Goal: Information Seeking & Learning: Learn about a topic

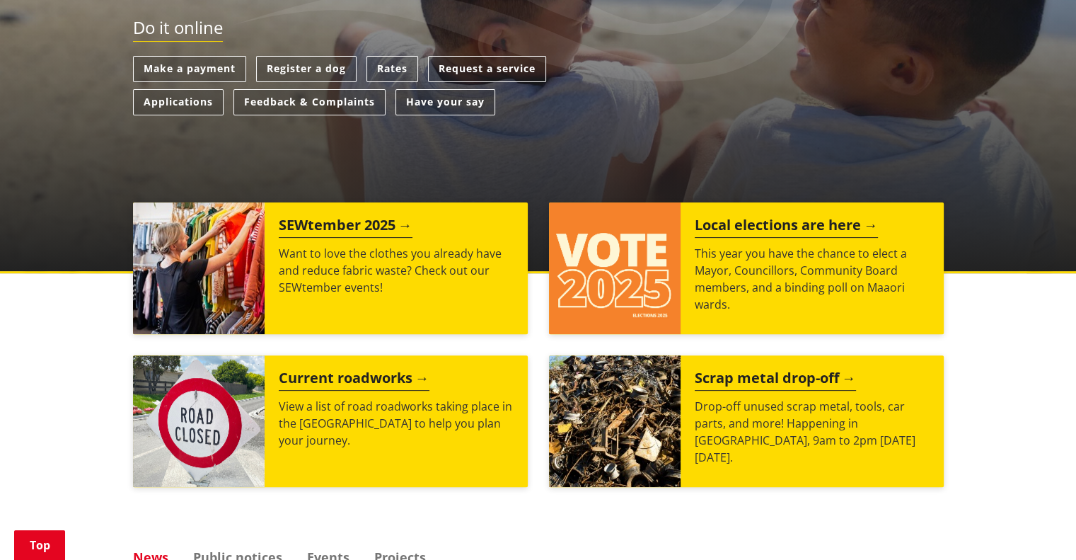
scroll to position [425, 0]
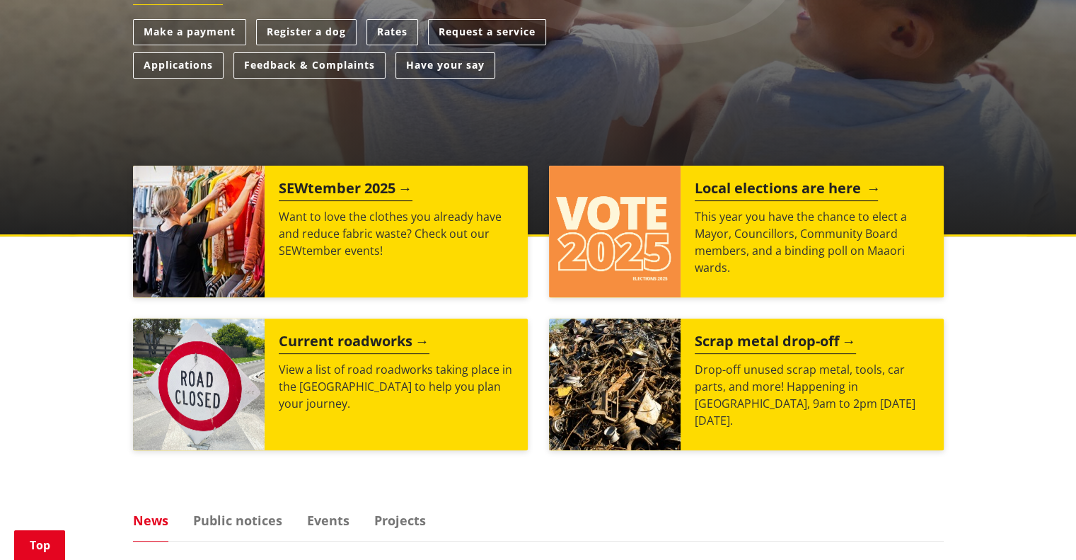
click at [843, 193] on h2 "Local elections are here" at bounding box center [786, 190] width 183 height 21
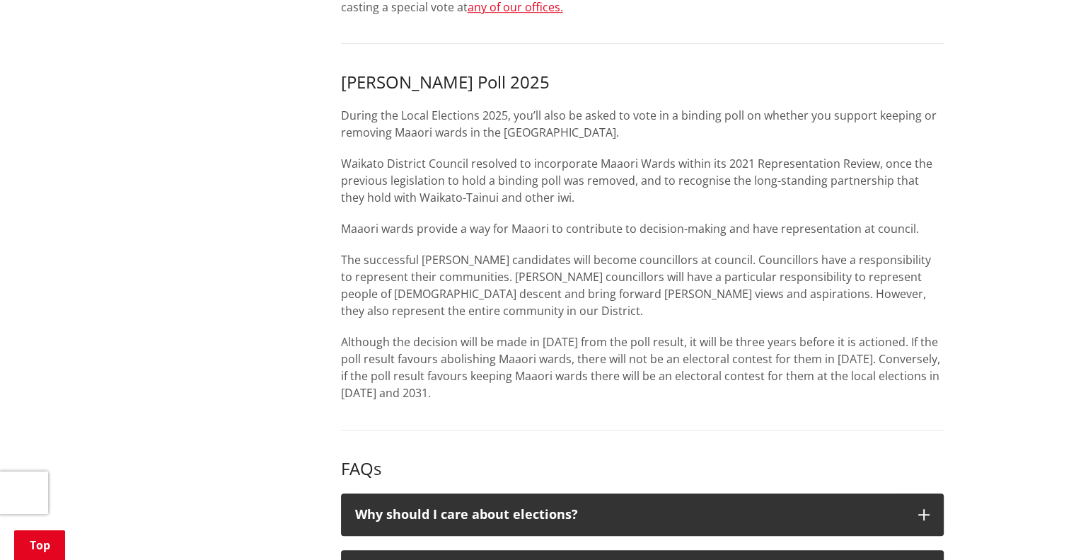
scroll to position [849, 0]
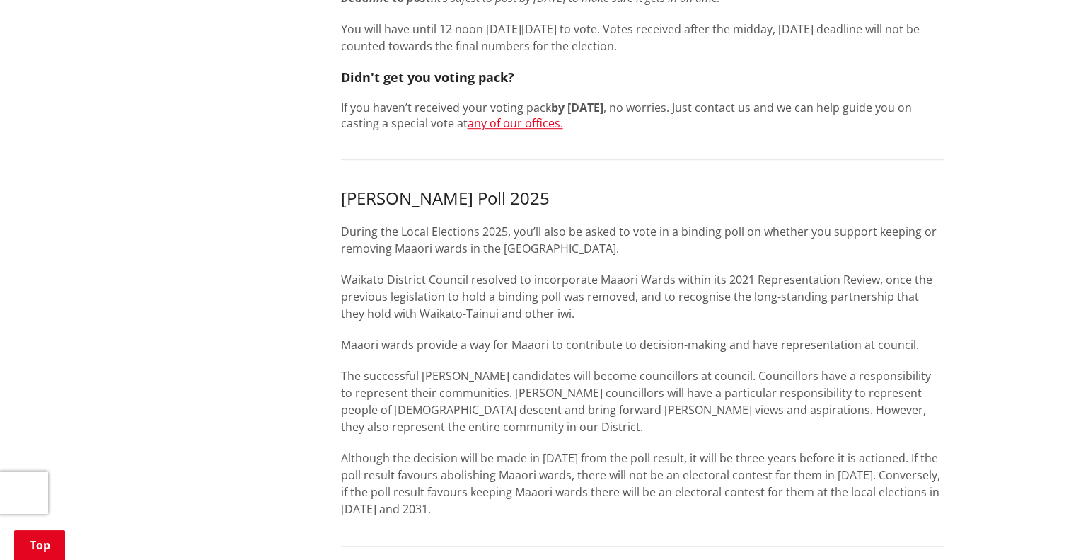
drag, startPoint x: 1024, startPoint y: 201, endPoint x: 271, endPoint y: 249, distance: 754.6
click at [272, 248] on div "More from this section Elections Enrol Stand Who's standing Vote Where to vote …" at bounding box center [538, 349] width 832 height 1825
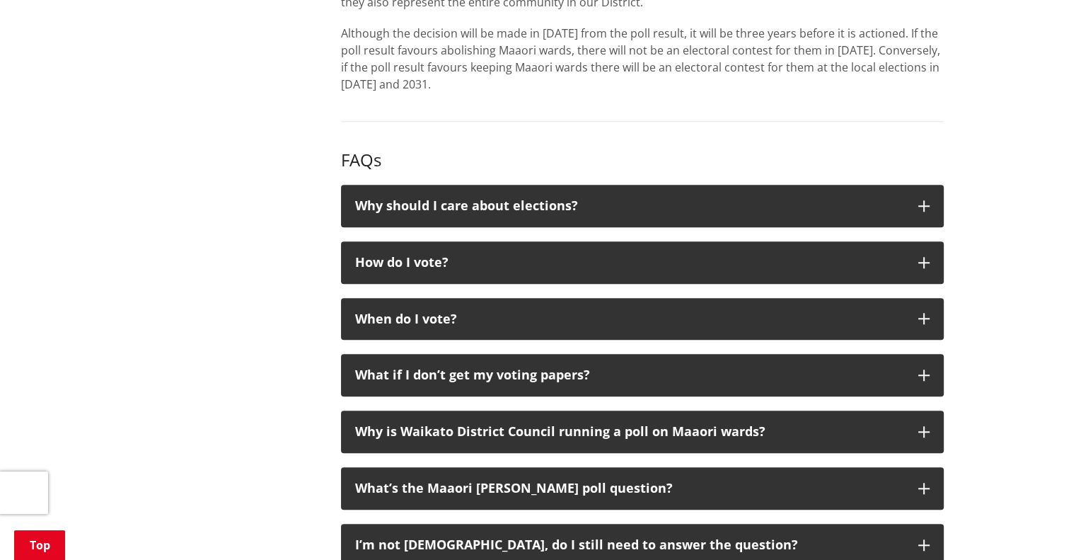
scroll to position [1345, 0]
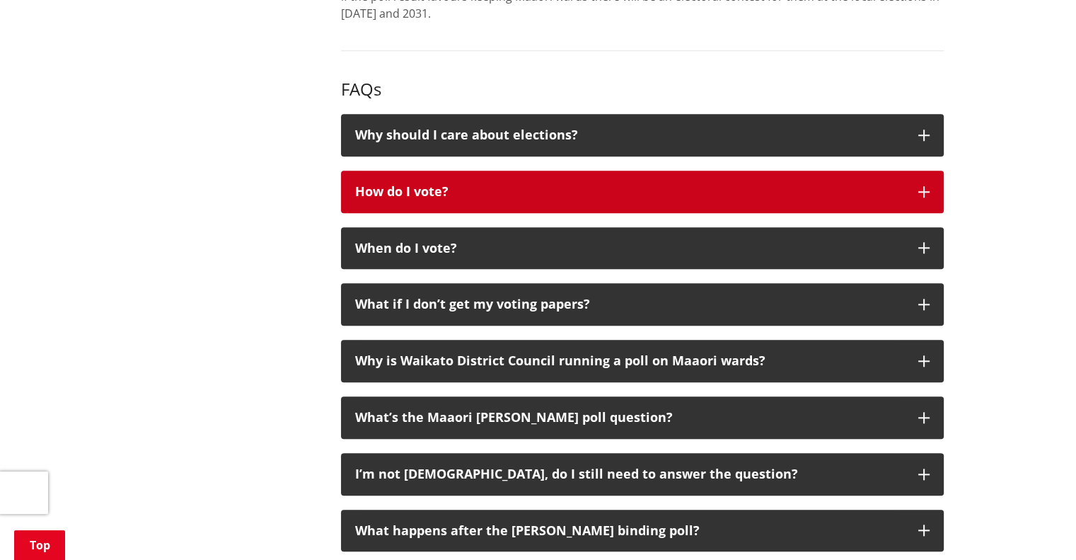
click at [925, 197] on icon "button" at bounding box center [924, 191] width 11 height 11
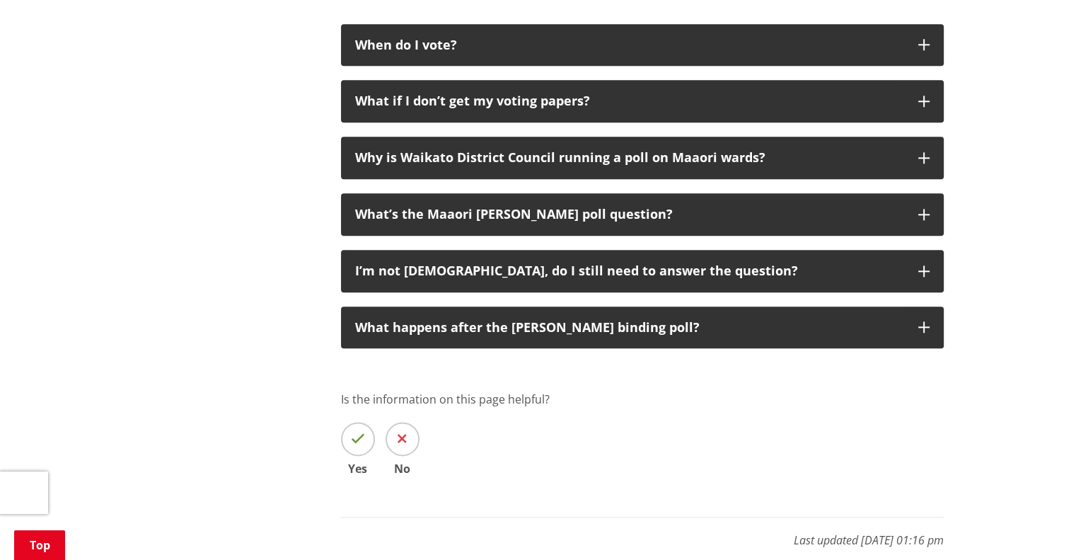
scroll to position [1628, 0]
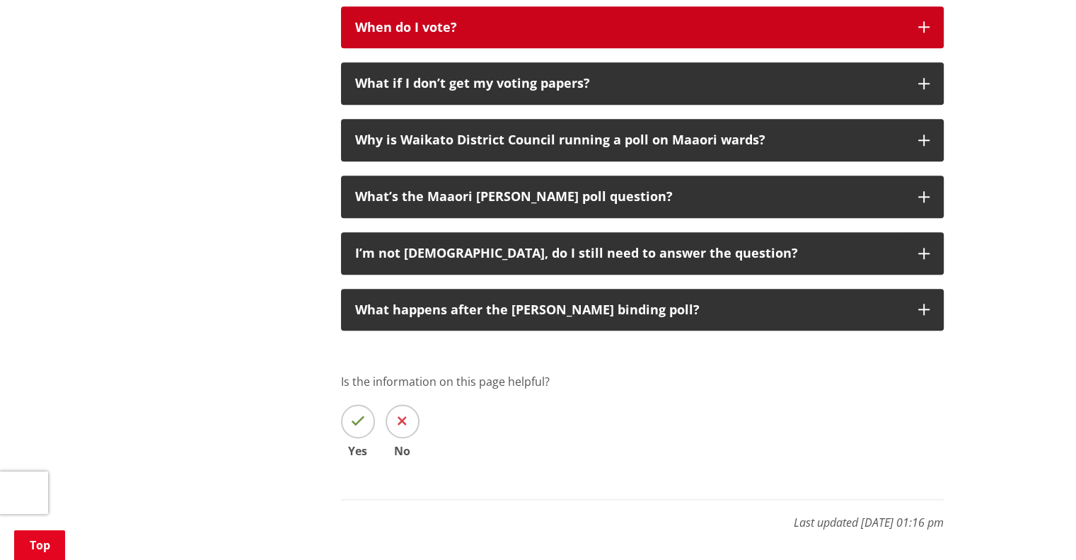
click at [926, 33] on icon "button" at bounding box center [924, 26] width 11 height 11
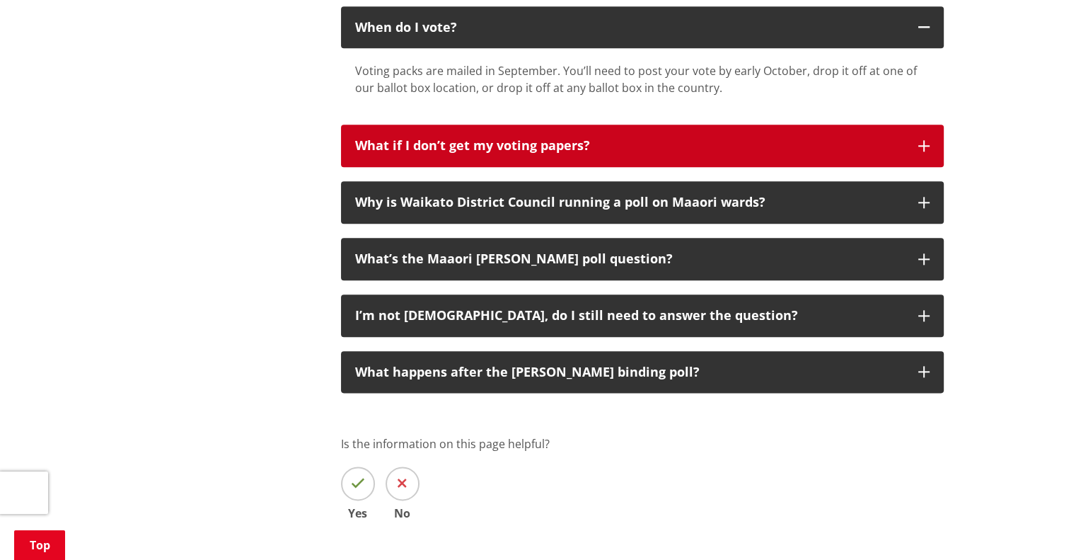
click at [926, 151] on icon "button" at bounding box center [924, 145] width 11 height 11
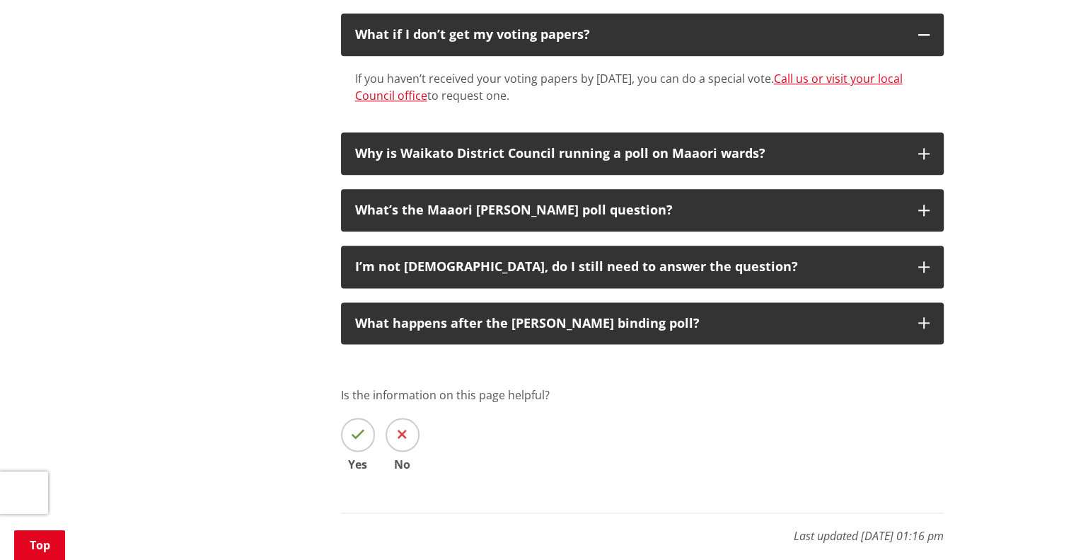
scroll to position [1840, 0]
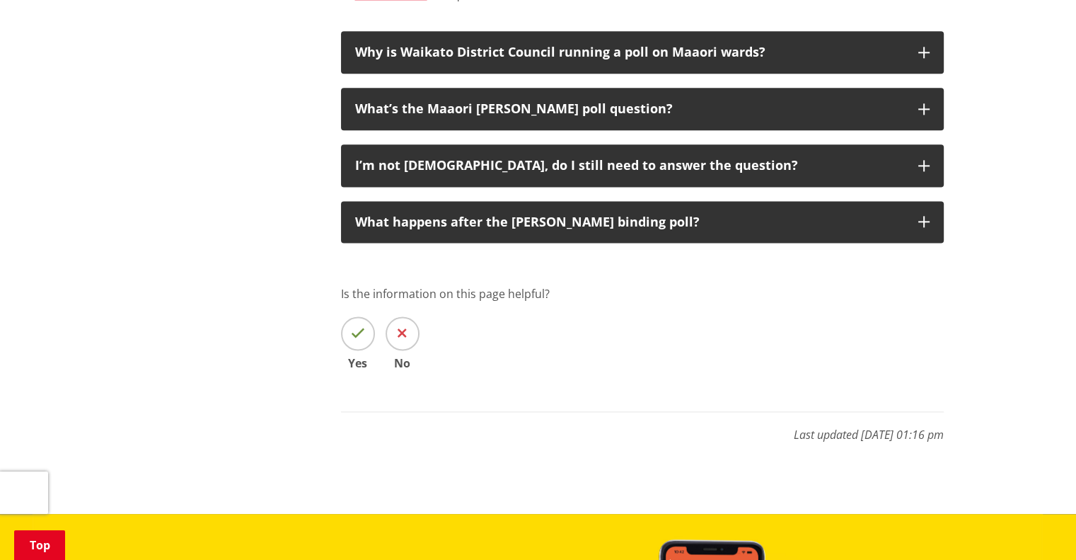
drag, startPoint x: 355, startPoint y: 67, endPoint x: 807, endPoint y: 66, distance: 452.3
copy div "If you haven’t received your voting papers by 22 September, you can do a specia…"
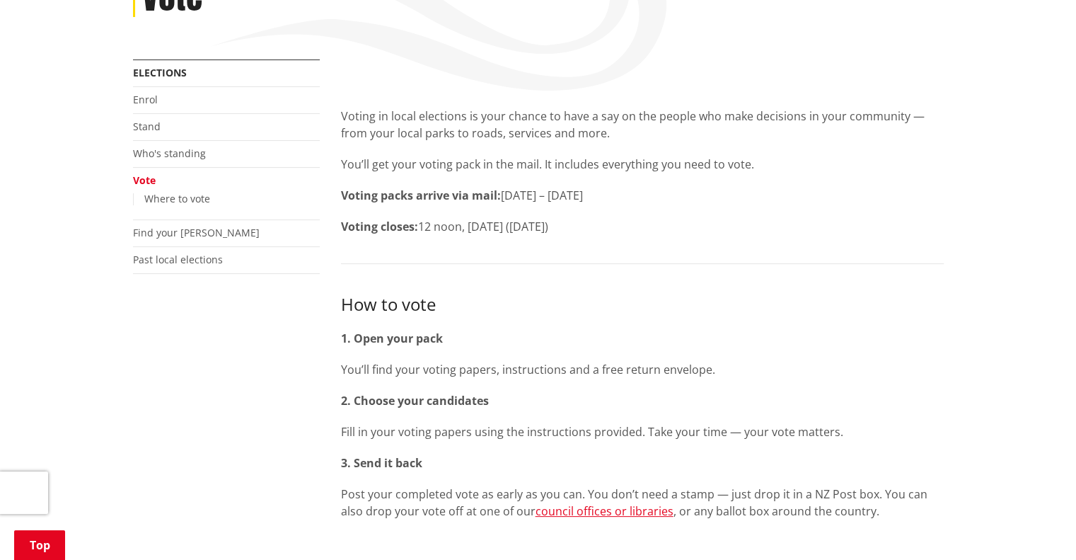
scroll to position [71, 0]
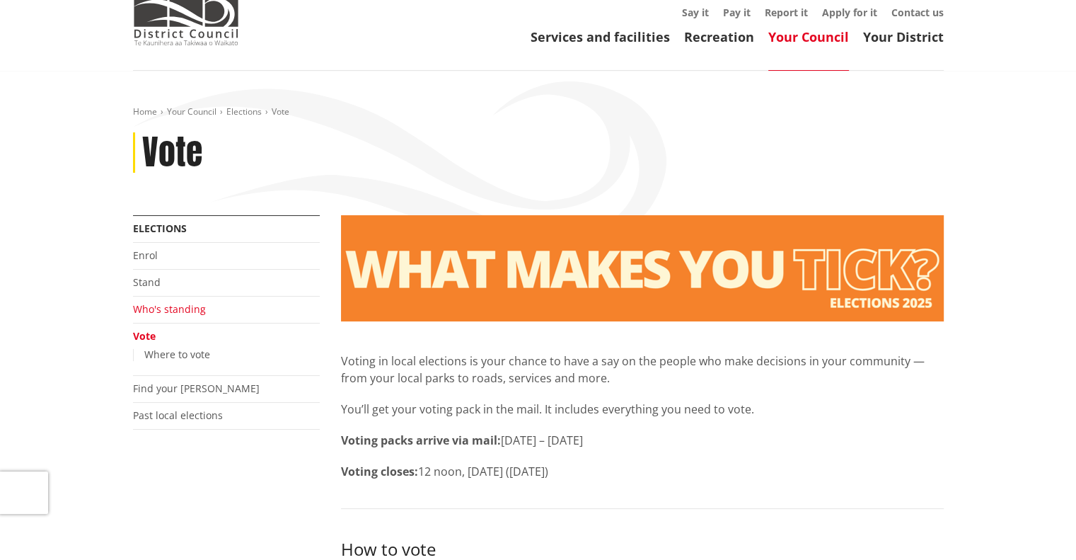
click at [199, 308] on link "Who's standing" at bounding box center [169, 308] width 73 height 13
click at [173, 311] on link "Who's standing" at bounding box center [169, 308] width 73 height 13
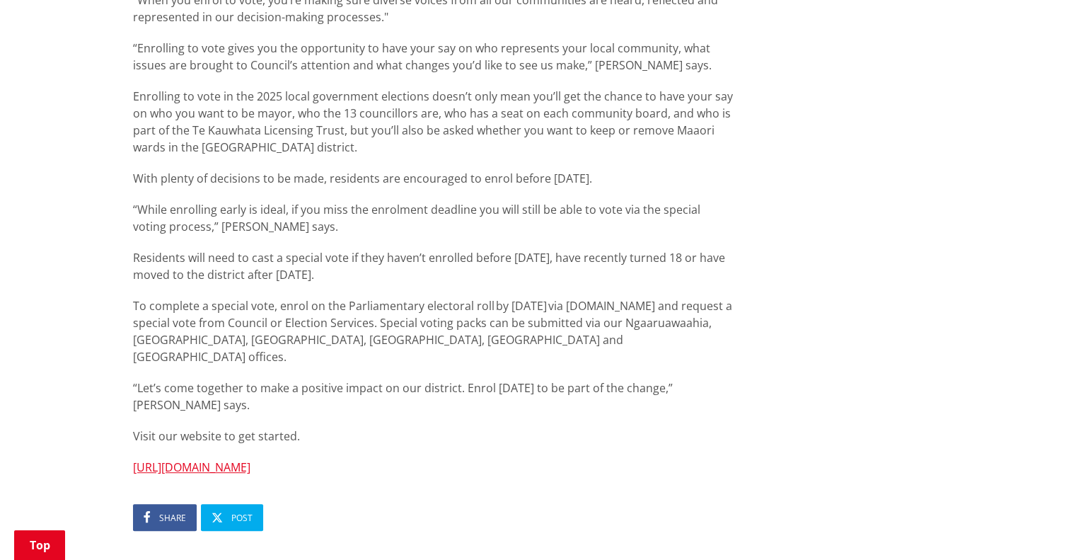
scroll to position [849, 0]
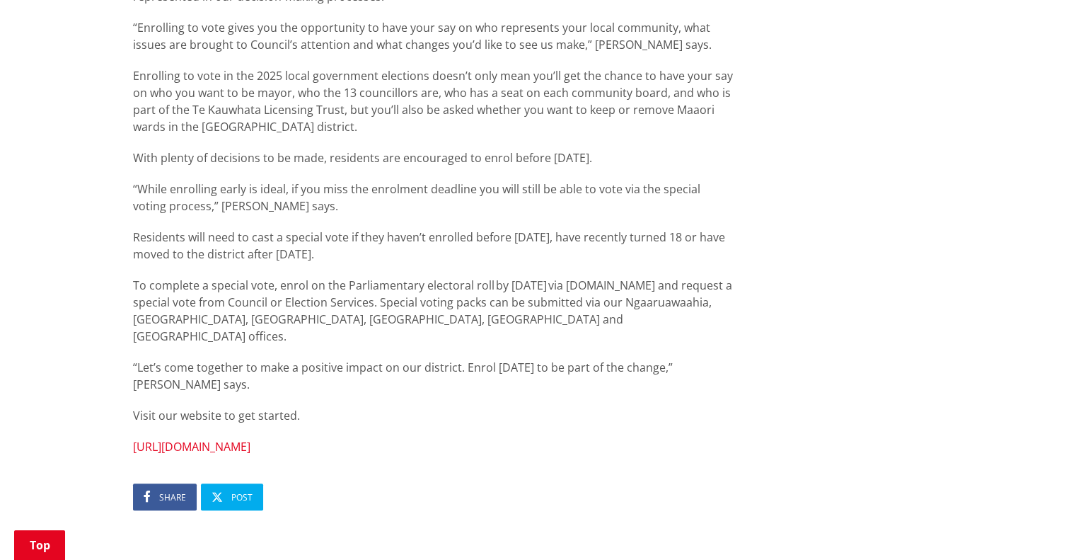
click at [251, 439] on link "[URL][DOMAIN_NAME]" at bounding box center [191, 447] width 117 height 16
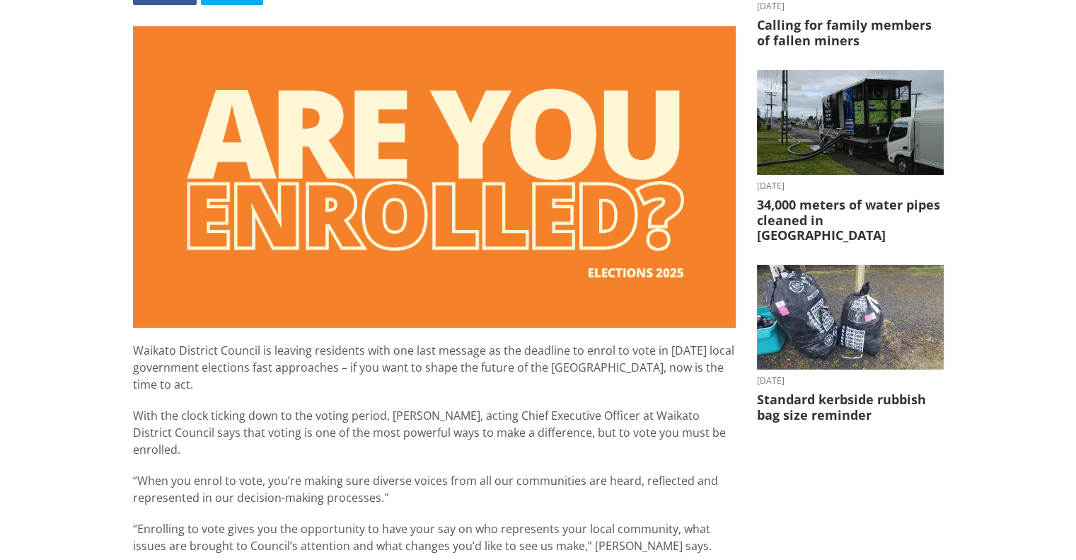
scroll to position [354, 0]
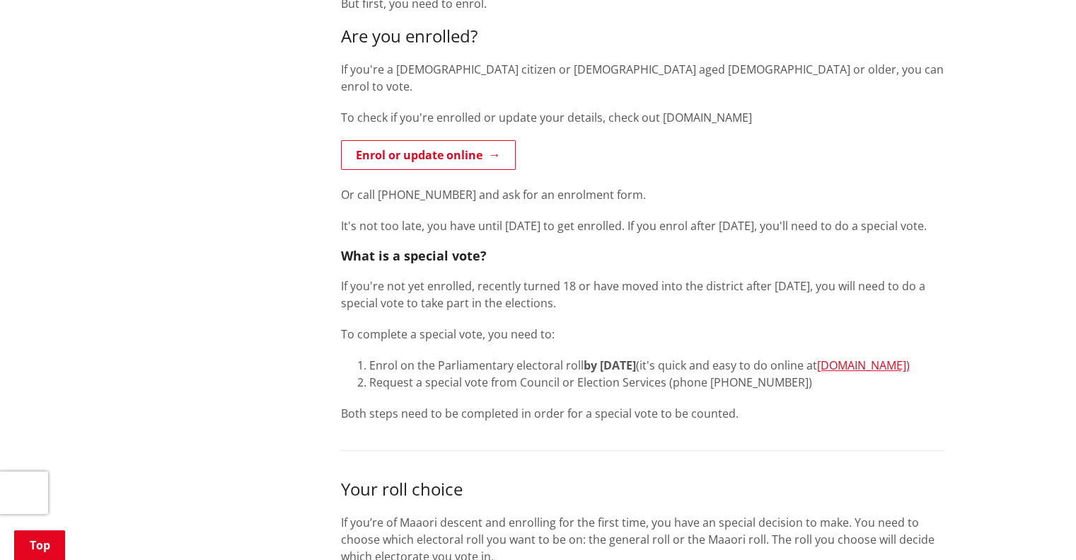
scroll to position [495, 0]
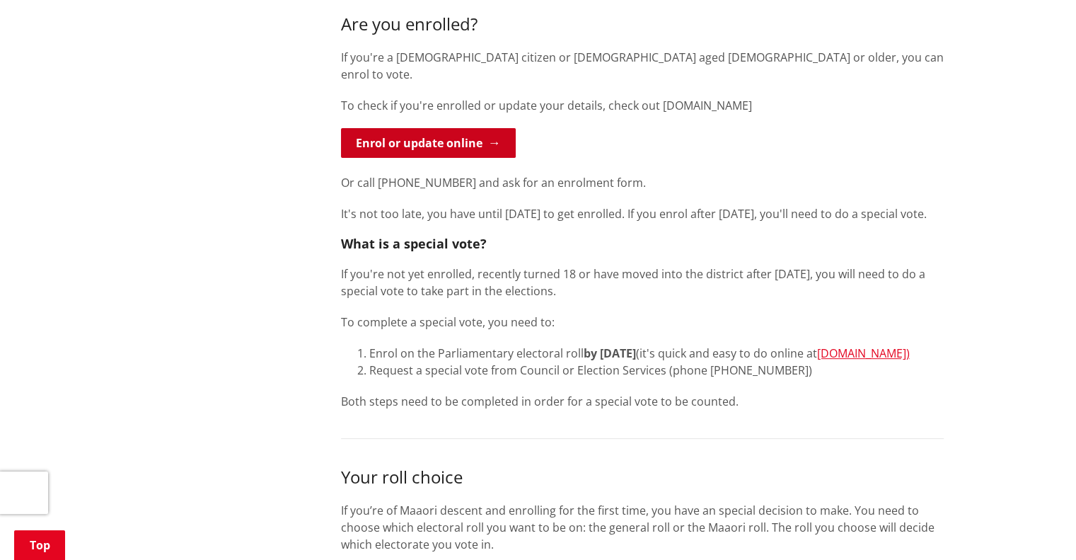
click at [461, 128] on link "Enrol or update online" at bounding box center [428, 143] width 175 height 30
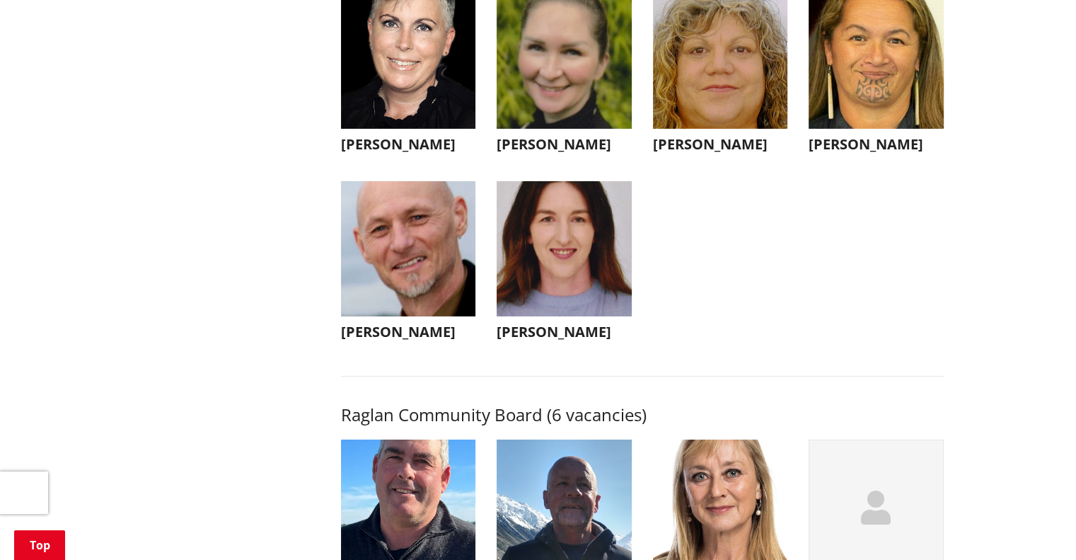
scroll to position [5025, 0]
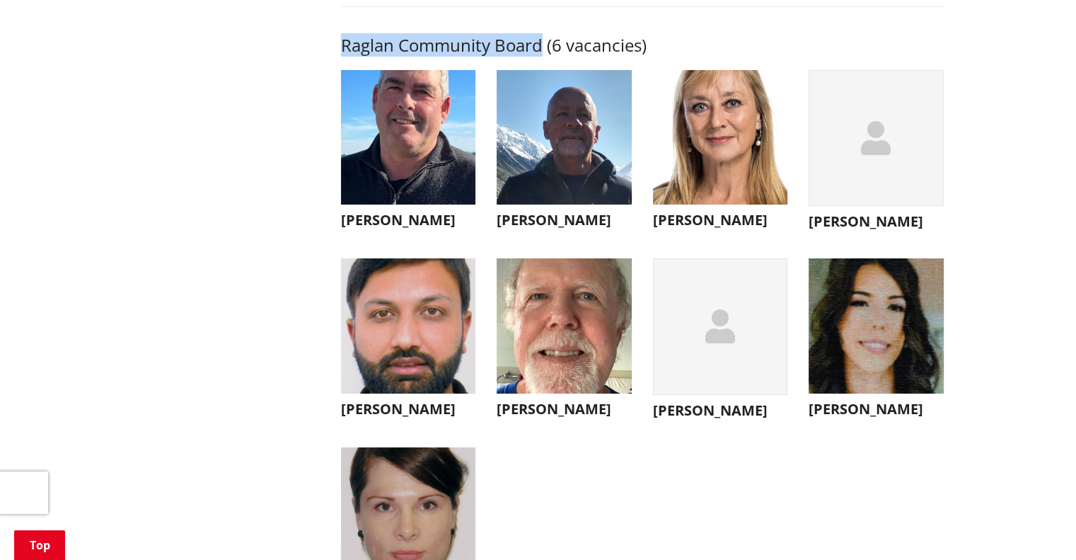
drag, startPoint x: 342, startPoint y: 79, endPoint x: 539, endPoint y: 76, distance: 197.5
click at [540, 56] on h3 "Raglan Community Board (6 vacancies)" at bounding box center [642, 45] width 603 height 21
copy h3 "Raglan Community Board"
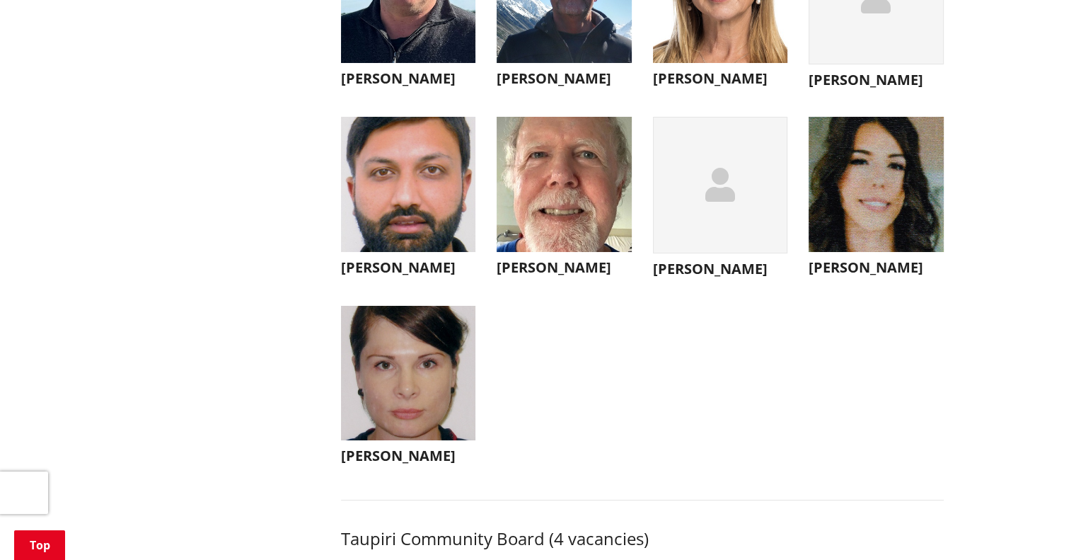
scroll to position [5096, 0]
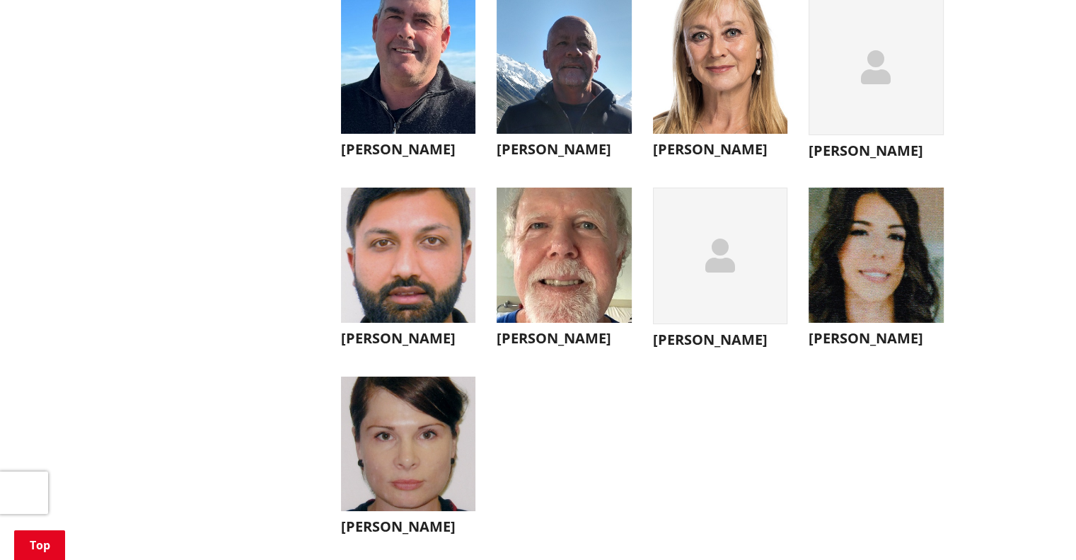
drag, startPoint x: 178, startPoint y: 228, endPoint x: 145, endPoint y: 200, distance: 42.7
click at [873, 286] on img "button" at bounding box center [876, 255] width 135 height 135
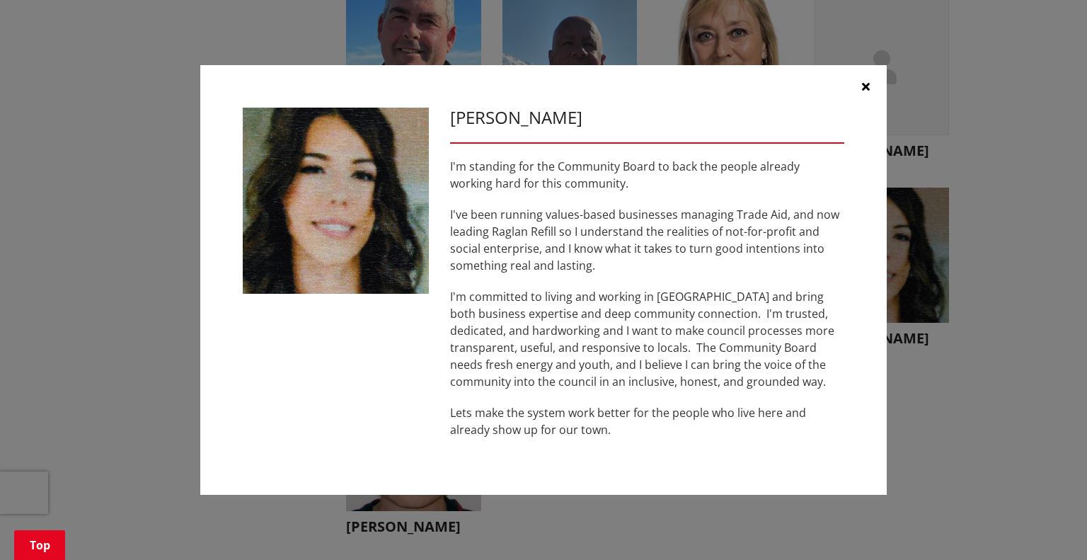
click at [863, 87] on icon "button" at bounding box center [866, 86] width 8 height 11
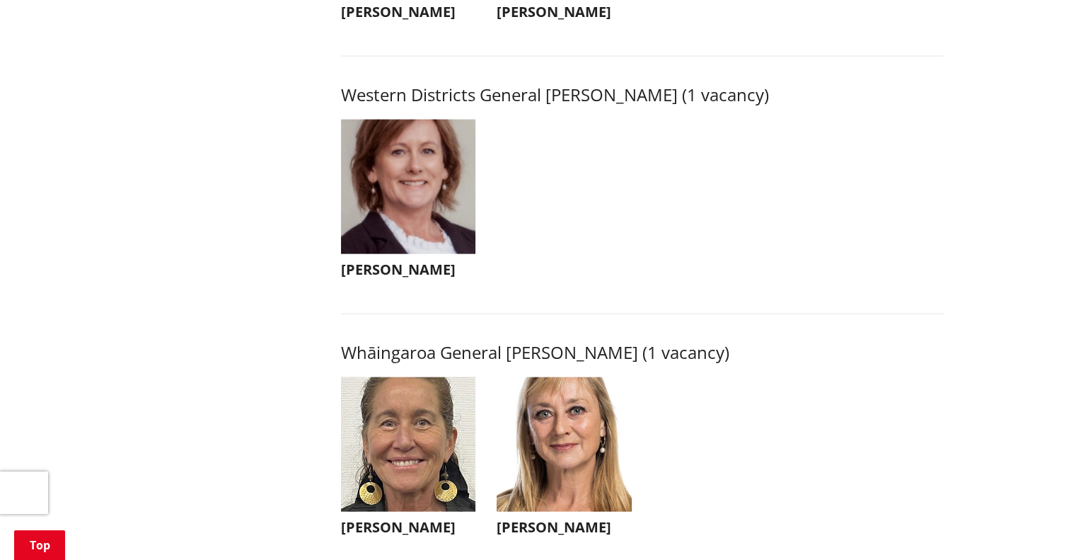
scroll to position [2456, 0]
